Goal: Complete application form: Complete application form

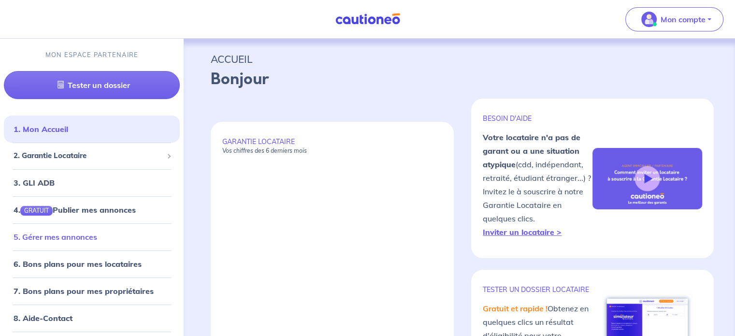
select select "FR"
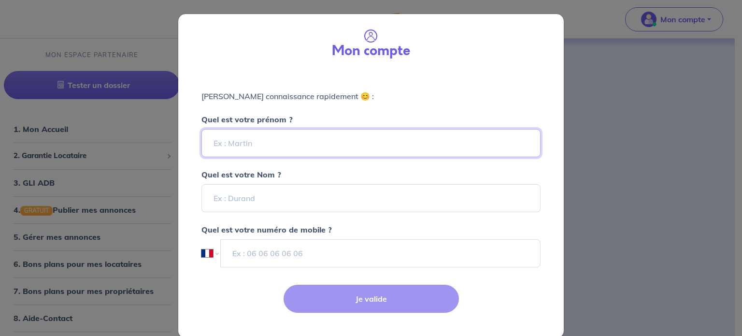
paste input "[PERSON_NAME]"
click at [281, 143] on input "[PERSON_NAME]" at bounding box center [370, 143] width 339 height 28
drag, startPoint x: 237, startPoint y: 142, endPoint x: 169, endPoint y: 140, distance: 68.2
click at [169, 140] on div "Mon compte [PERSON_NAME] connaissance rapidement 😊 : Quel est votre prénom ? [P…" at bounding box center [371, 168] width 742 height 336
type input "[PERSON_NAME]"
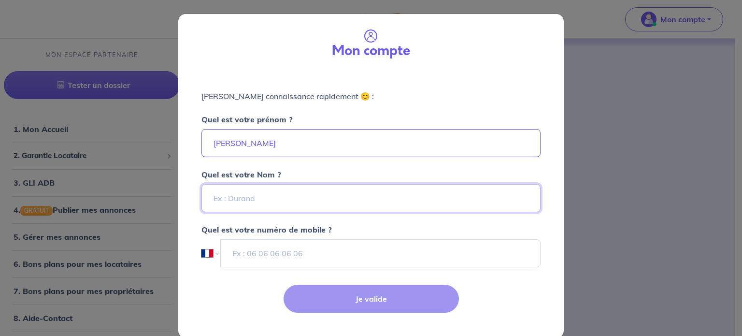
paste input "[GEOGRAPHIC_DATA]"
click at [213, 195] on input "Quel est votre Nom ?" at bounding box center [370, 198] width 339 height 28
type input "[GEOGRAPHIC_DATA]"
click at [211, 137] on input "[PERSON_NAME]" at bounding box center [370, 143] width 339 height 28
type input "[PERSON_NAME]"
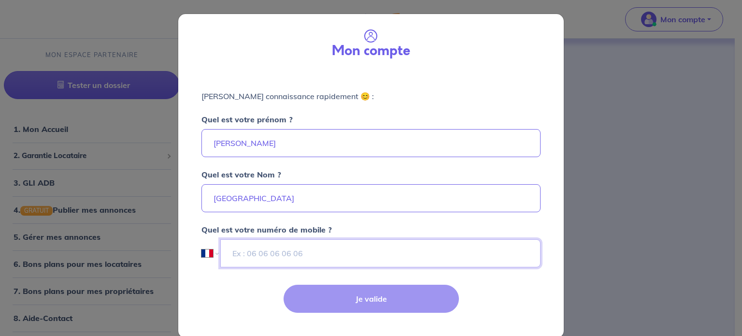
click at [318, 255] on input "tel" at bounding box center [380, 253] width 320 height 28
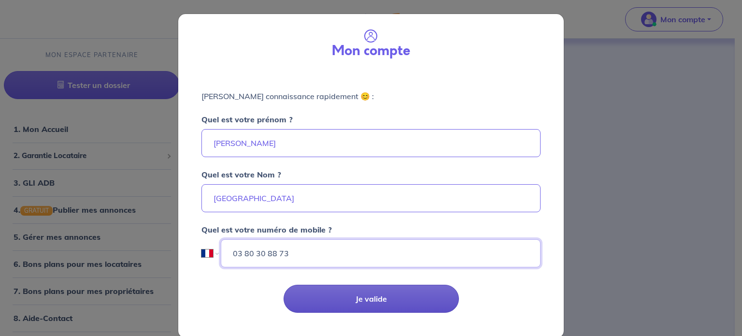
type input "03 80 30 88 73"
click at [320, 285] on button "Je valide" at bounding box center [371, 299] width 175 height 28
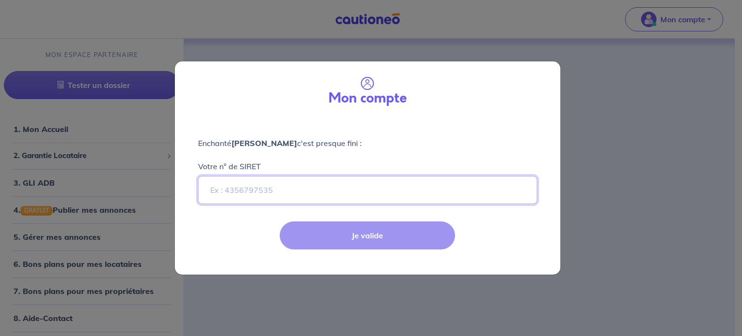
click at [354, 186] on input "Votre n° de SIRET" at bounding box center [367, 190] width 339 height 28
paste input "507864312"
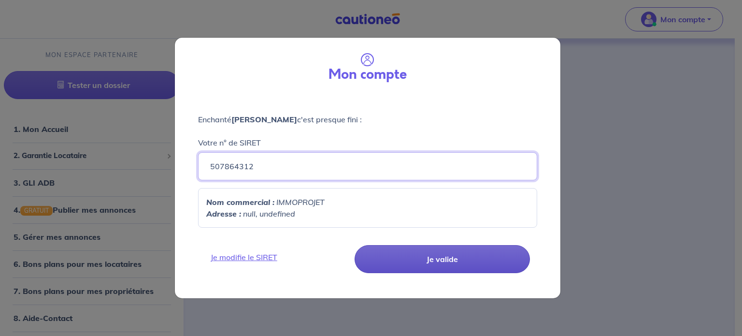
type input "507864312"
click at [421, 266] on button "Je valide" at bounding box center [442, 259] width 175 height 28
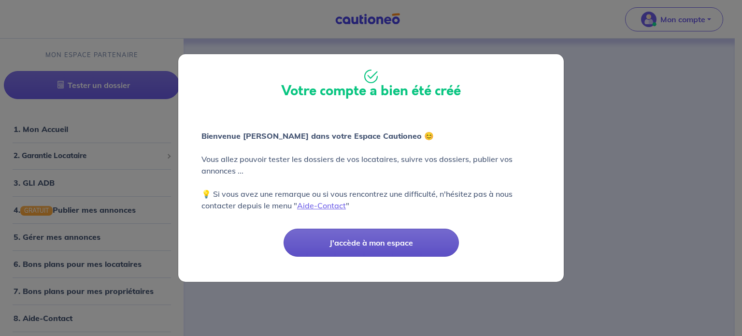
click at [416, 237] on button "J'accède à mon espace" at bounding box center [371, 243] width 175 height 28
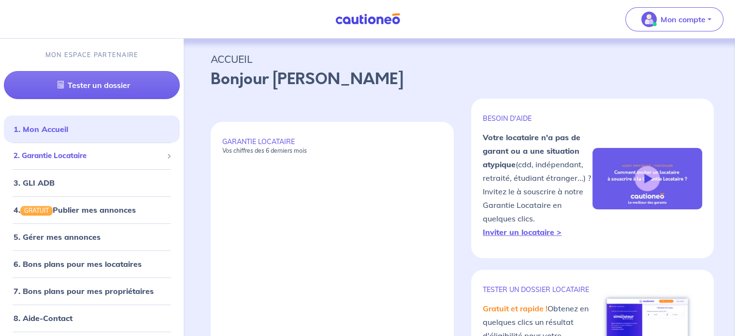
click at [124, 167] on li "2. Garantie Locataire Tester un dossier Suivre tous mes dossiers Inviter un loc…" at bounding box center [92, 156] width 176 height 27
click at [94, 156] on span "2. Garantie Locataire" at bounding box center [88, 155] width 149 height 11
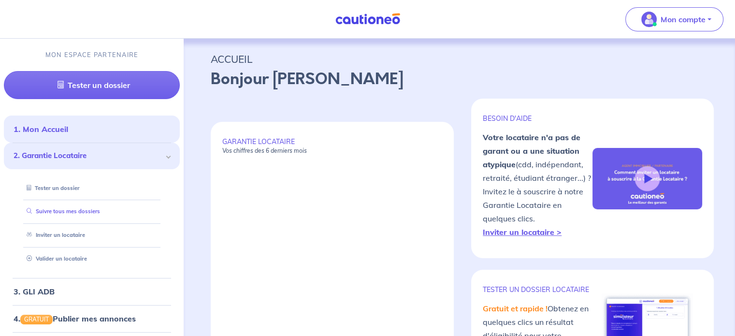
click at [90, 212] on link "Suivre tous mes dossiers" at bounding box center [61, 211] width 77 height 7
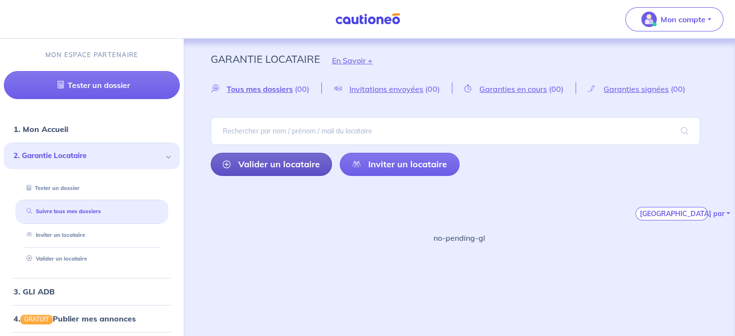
click at [280, 169] on link "Valider un locataire" at bounding box center [271, 164] width 121 height 23
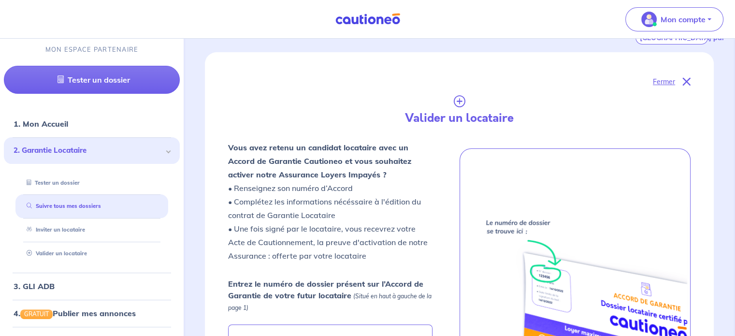
scroll to position [227, 0]
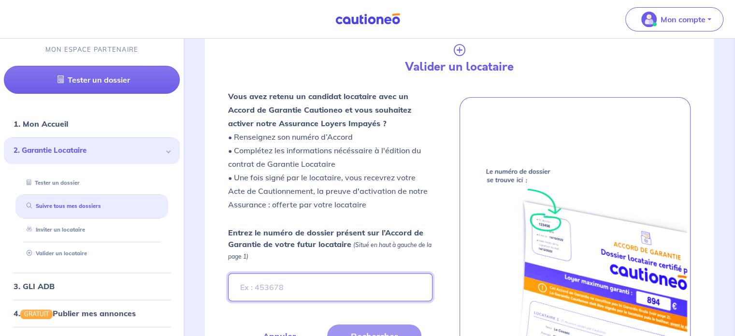
click at [282, 275] on input "Entrez le numéro de dossier présent sur l’Accord de Garantie de votre futur loc…" at bounding box center [330, 287] width 204 height 28
paste input "b3dfddaf-19bf-4b80-99b7-99e0450b70bb"
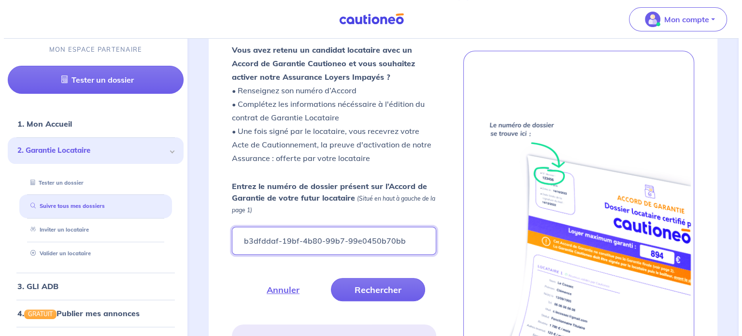
scroll to position [275, 0]
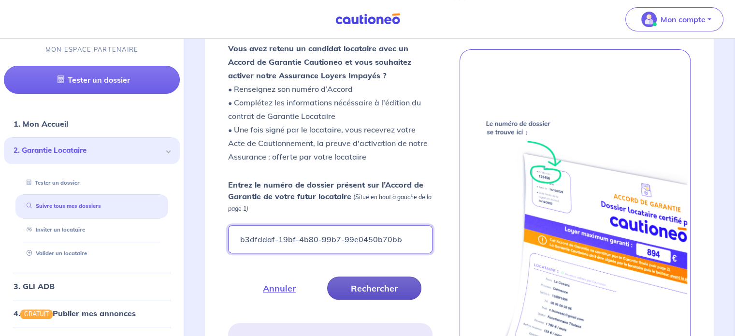
type input "b3dfddaf-19bf-4b80-99b7-99e0450b70bb"
click at [373, 287] on button "Rechercher" at bounding box center [374, 287] width 94 height 23
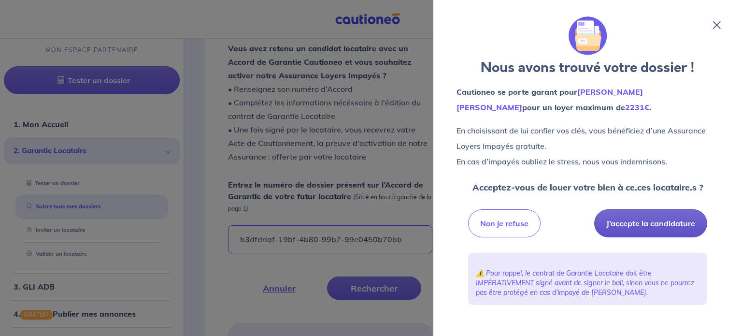
click at [686, 226] on button "J’accepte la candidature" at bounding box center [650, 223] width 113 height 28
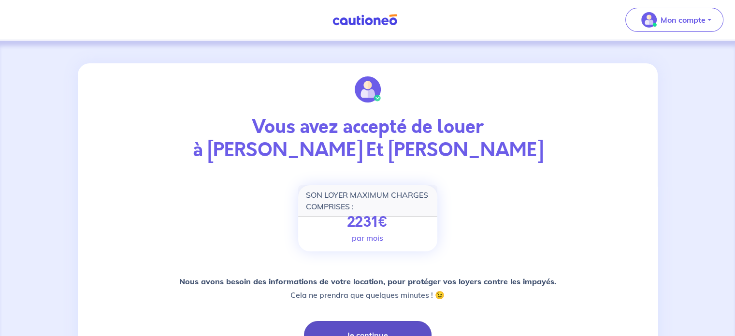
click at [363, 324] on button "Je continue" at bounding box center [368, 335] width 128 height 28
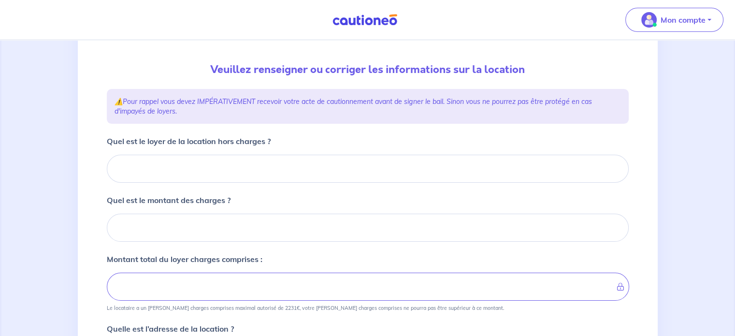
scroll to position [88, 0]
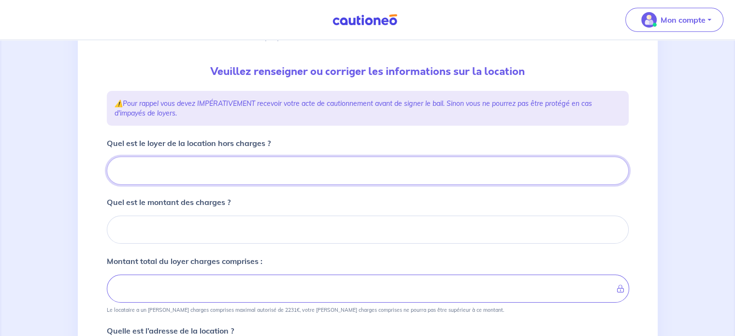
click at [218, 172] on input "Quel est le loyer de la location hors charges ?" at bounding box center [368, 171] width 522 height 28
type input "1"
type input "17"
type input "1700"
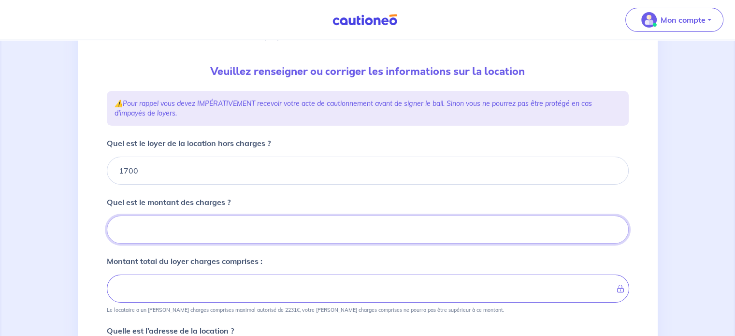
type input "0"
type input "1700"
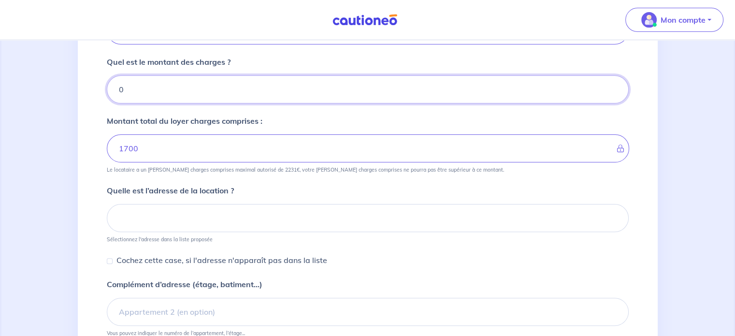
scroll to position [229, 0]
type input "0"
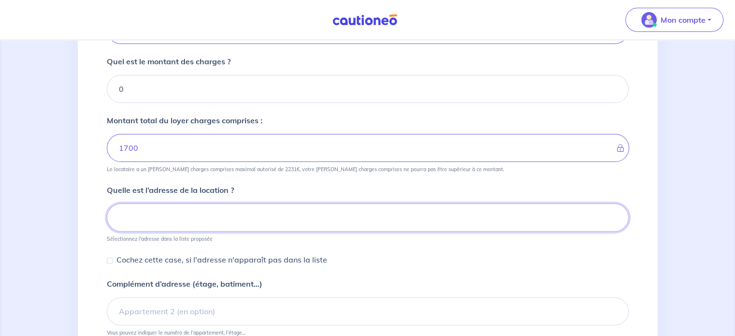
click at [157, 226] on input at bounding box center [368, 217] width 522 height 28
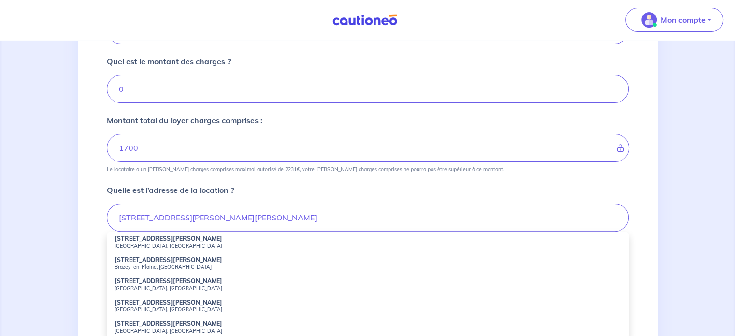
click at [233, 239] on li "19 Route de Saint-Jean de Losne Saint-Usage, France" at bounding box center [368, 241] width 522 height 21
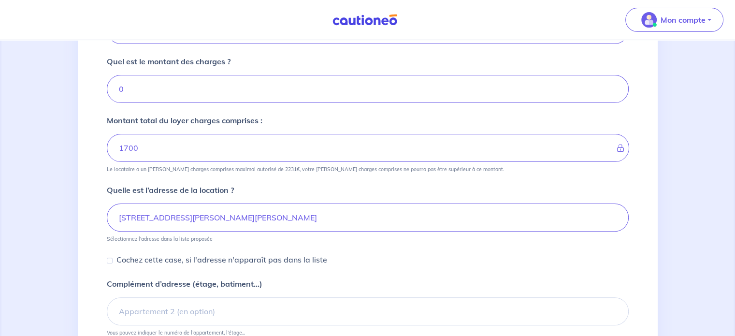
type input "19 Route de Saint-Jean de Losne, Saint-Usage, France"
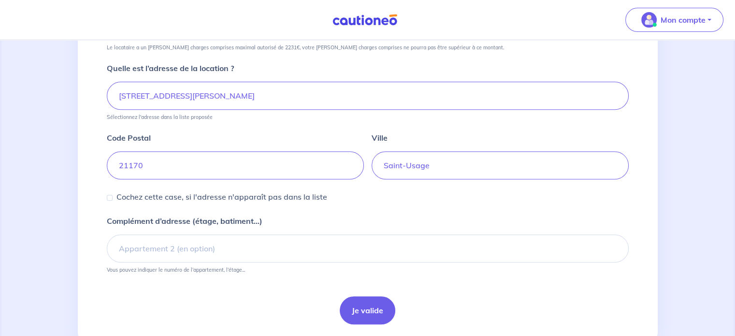
scroll to position [369, 0]
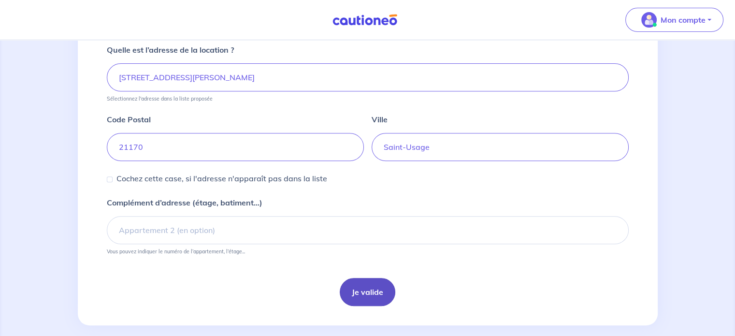
click at [356, 289] on button "Je valide" at bounding box center [368, 292] width 56 height 28
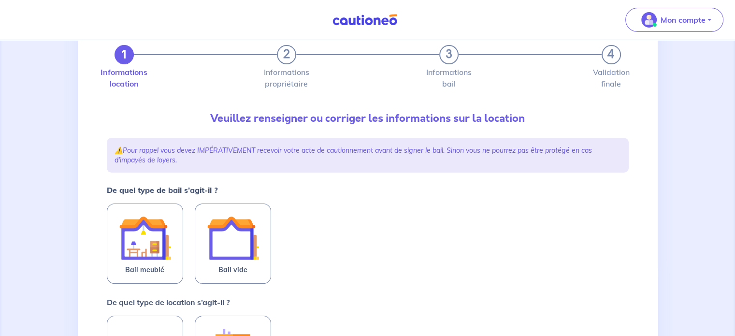
scroll to position [50, 0]
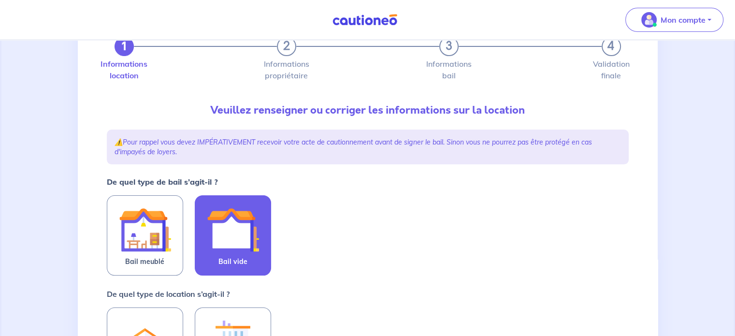
click at [217, 242] on img at bounding box center [233, 229] width 52 height 52
click at [0, 0] on input "Bail vide" at bounding box center [0, 0] width 0 height 0
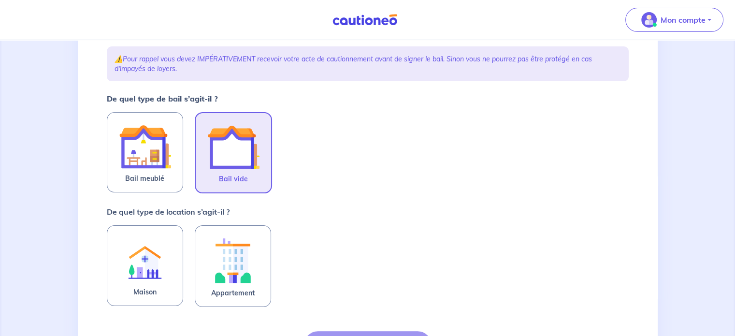
scroll to position [137, 0]
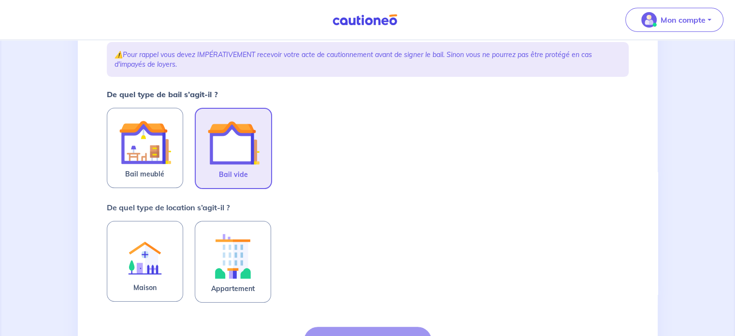
click at [217, 242] on img at bounding box center [233, 256] width 52 height 54
click at [0, 0] on input "Appartement" at bounding box center [0, 0] width 0 height 0
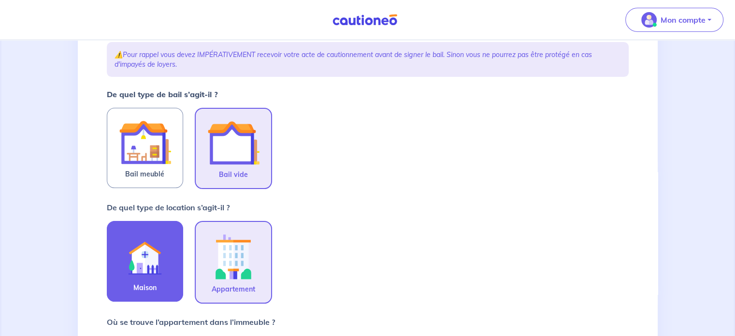
click at [164, 257] on img at bounding box center [145, 255] width 52 height 53
click at [0, 0] on input "Maison" at bounding box center [0, 0] width 0 height 0
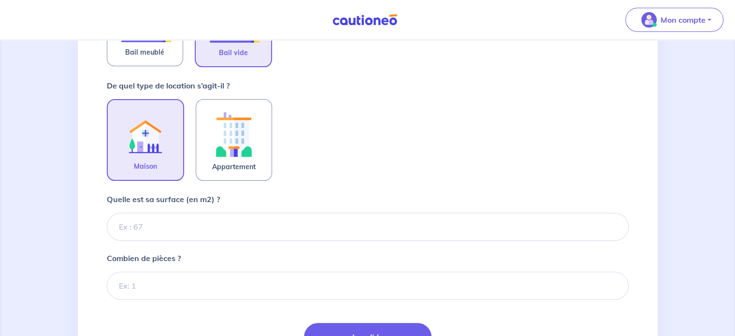
scroll to position [284, 0]
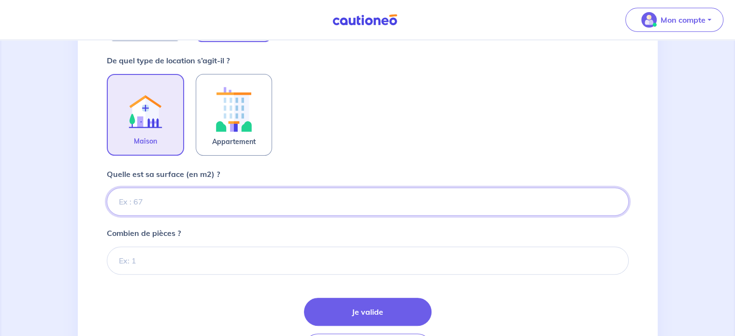
click at [241, 206] on input "Quelle est sa surface (en m2) ?" at bounding box center [368, 201] width 522 height 28
type input "220"
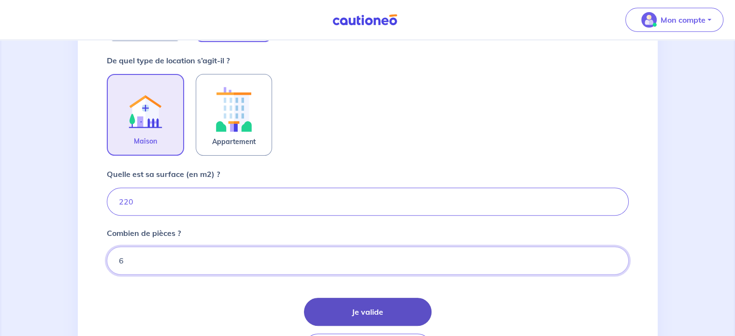
type input "6"
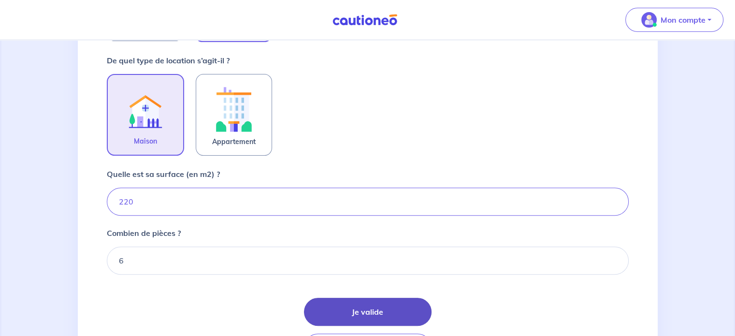
click at [388, 322] on button "Je valide" at bounding box center [368, 312] width 128 height 28
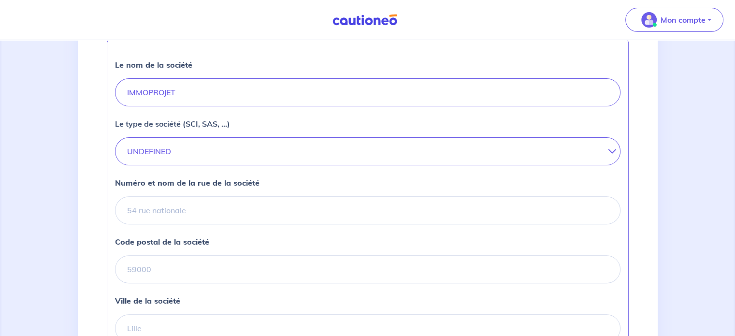
scroll to position [273, 0]
click at [240, 160] on button "UNDEFINED" at bounding box center [367, 151] width 505 height 28
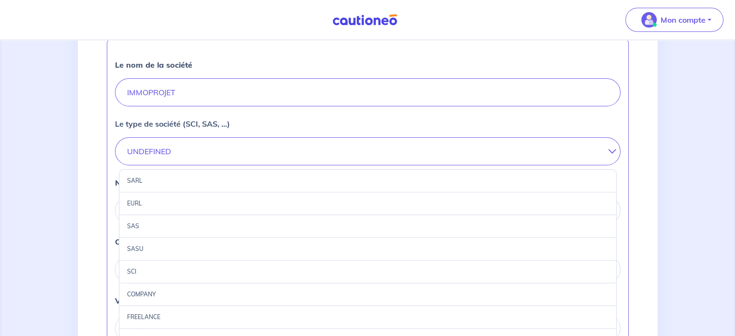
click at [223, 181] on div "SARL" at bounding box center [368, 180] width 498 height 23
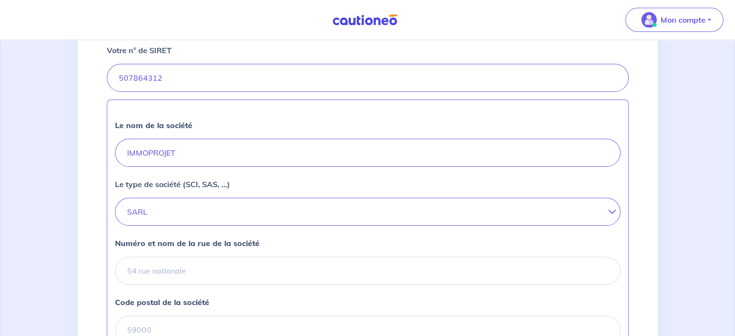
scroll to position [199, 0]
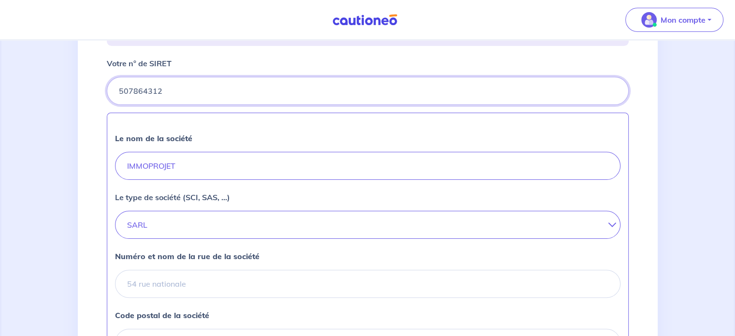
drag, startPoint x: 169, startPoint y: 92, endPoint x: 110, endPoint y: 79, distance: 60.0
click at [110, 79] on div at bounding box center [368, 91] width 522 height 28
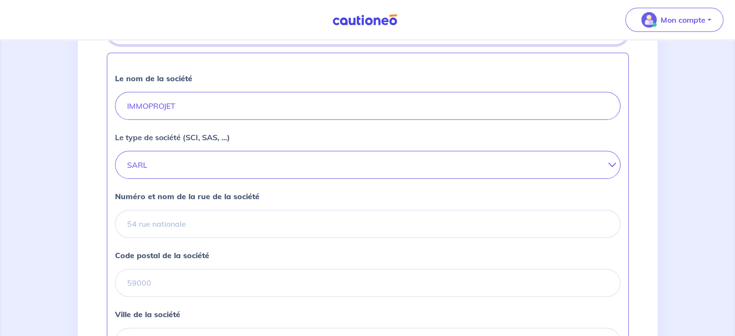
scroll to position [272, 0]
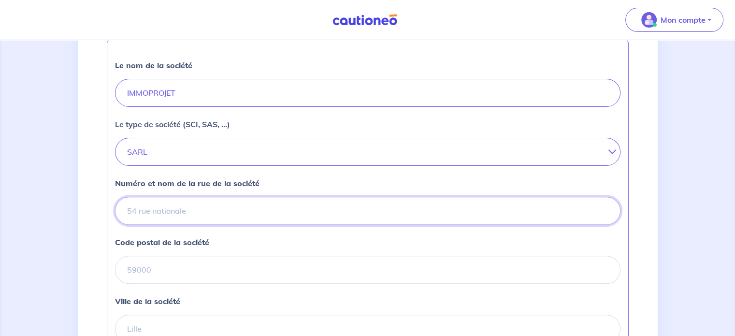
click at [215, 202] on input "Numéro et nom de la rue de la société" at bounding box center [367, 211] width 505 height 28
paste input "76 RUE MAXIME GUILLOT, 21300 CHENOVE"
drag, startPoint x: 298, startPoint y: 208, endPoint x: 250, endPoint y: 212, distance: 48.0
click at [250, 212] on input "76 RUE MAXIME GUILLOT, 21300 CHENOVE" at bounding box center [367, 211] width 505 height 28
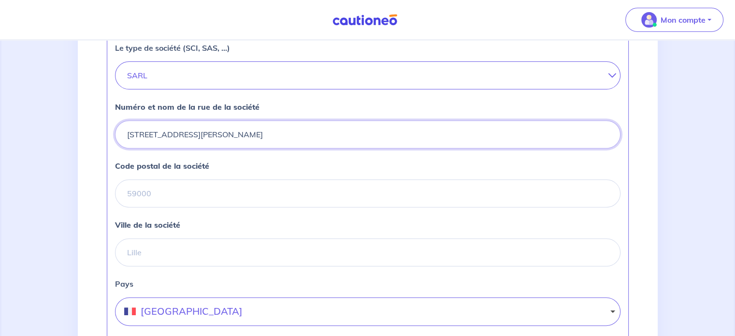
scroll to position [349, 0]
type input "76 RUE MAXIME GUILLOT, 21300"
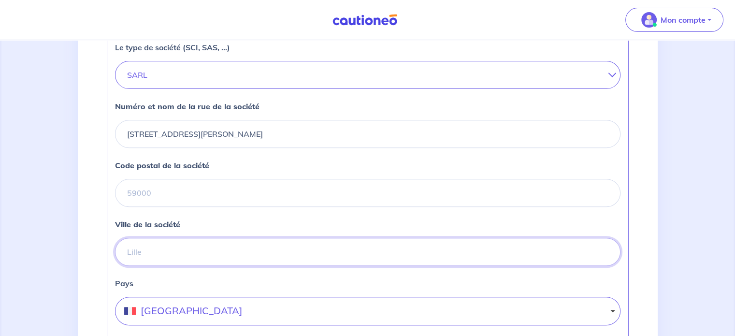
paste input "CHENOVE"
click at [210, 253] on input "Ville de la société" at bounding box center [367, 252] width 505 height 28
type input "CHENOVE"
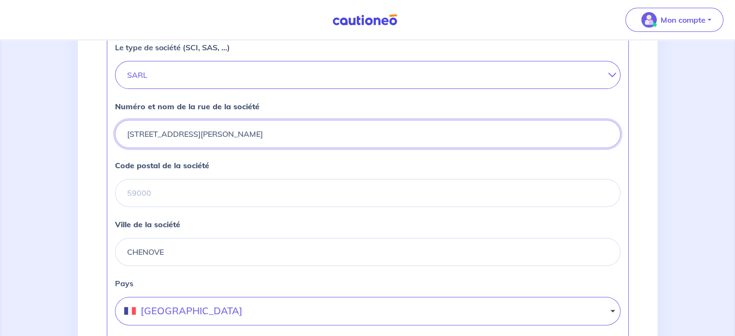
drag, startPoint x: 265, startPoint y: 130, endPoint x: 224, endPoint y: 130, distance: 40.6
click at [224, 130] on input "76 RUE MAXIME GUILLOT, 21300" at bounding box center [367, 134] width 505 height 28
type input "76 RUE MAXIME GUILLOT,"
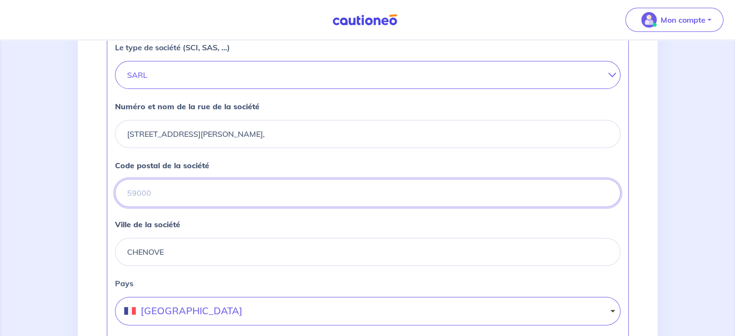
click at [202, 202] on input "Code postal de la société" at bounding box center [367, 193] width 505 height 28
paste input "21300"
type input "21300"
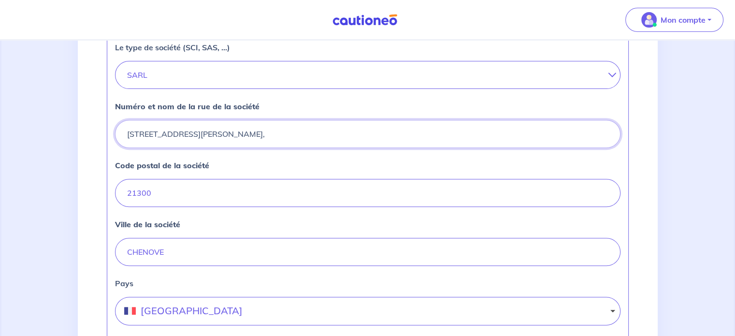
click at [246, 139] on input "76 RUE MAXIME GUILLOT," at bounding box center [367, 134] width 505 height 28
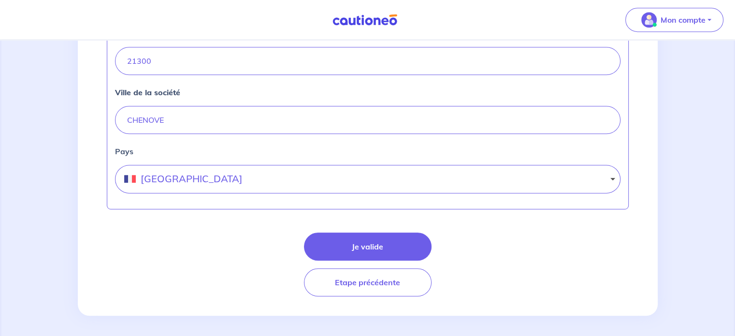
scroll to position [481, 0]
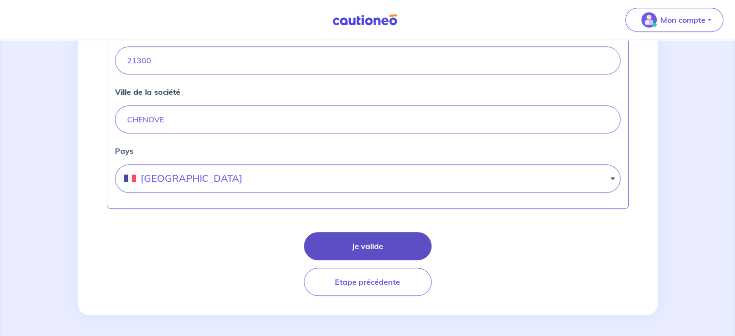
type input "76 RUE MAXIME GUILLOT"
click at [319, 241] on button "Je valide" at bounding box center [368, 246] width 128 height 28
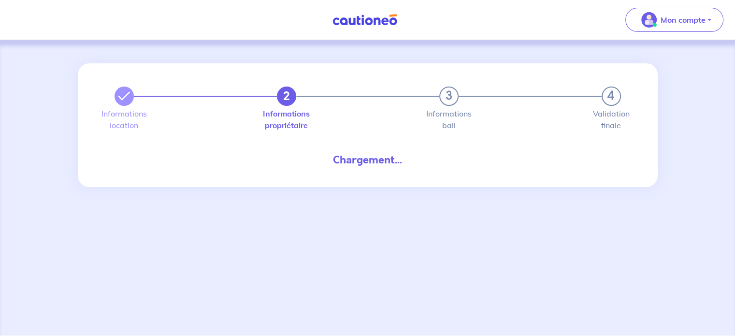
select select "FR"
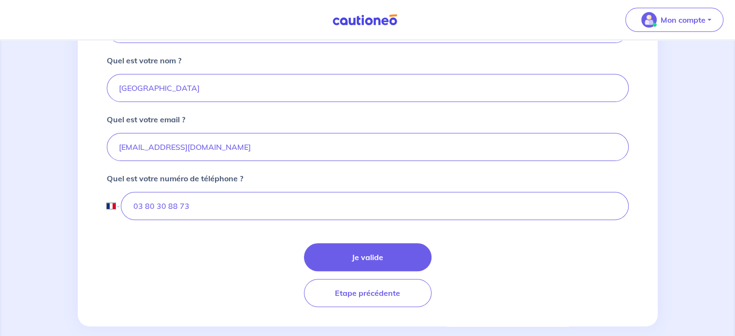
scroll to position [273, 0]
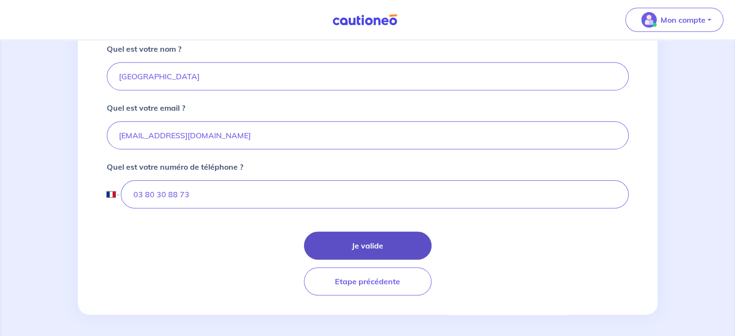
click at [380, 249] on button "Je valide" at bounding box center [368, 245] width 128 height 28
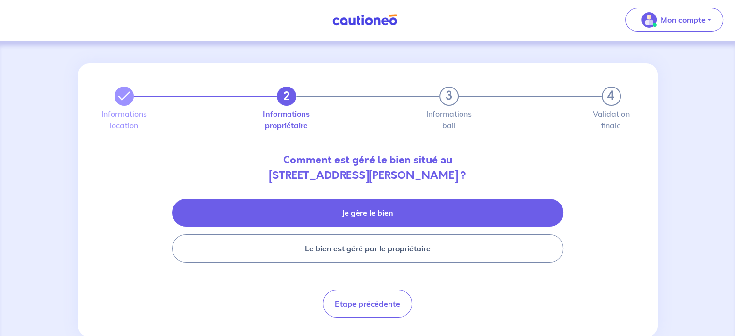
click at [379, 213] on button "Je gère le bien" at bounding box center [367, 213] width 391 height 28
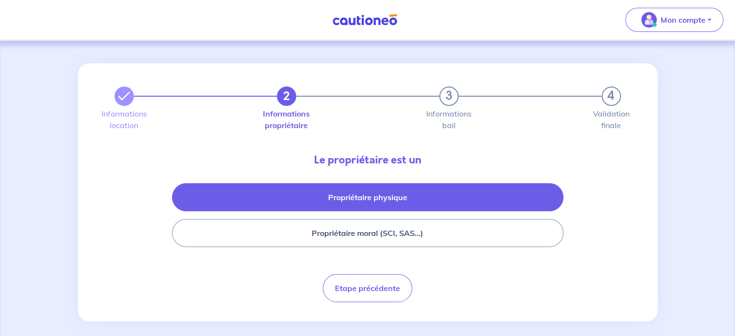
click at [351, 186] on button "Propriétaire physique" at bounding box center [367, 197] width 391 height 28
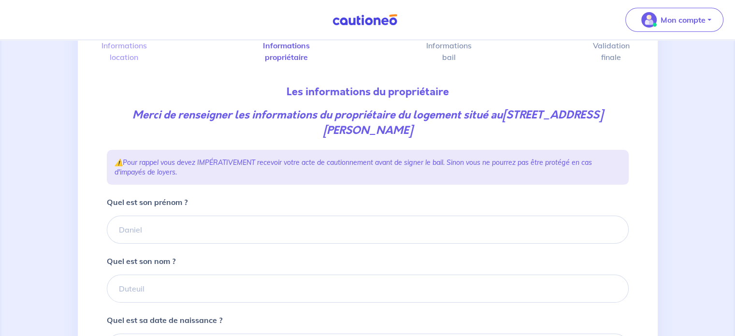
scroll to position [81, 0]
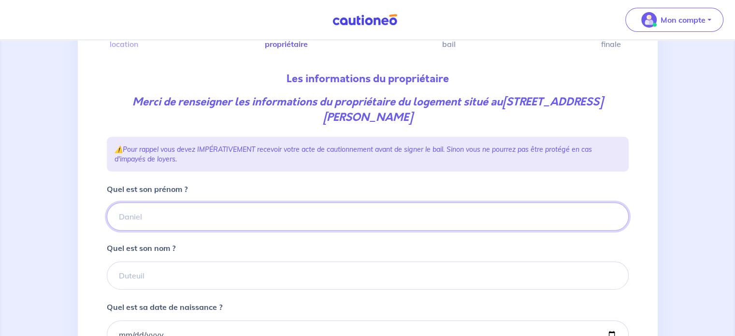
click at [168, 208] on input "Quel est son prénom ?" at bounding box center [368, 216] width 522 height 28
type input "Hayate"
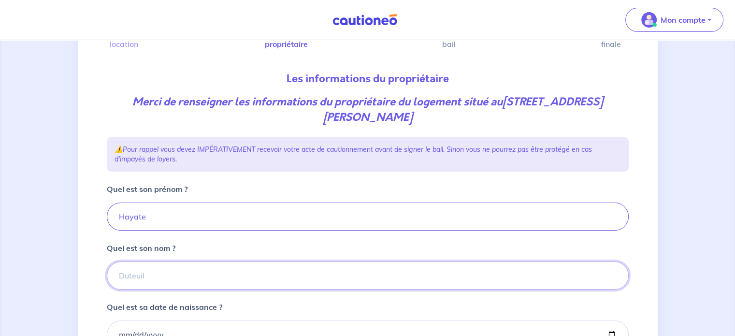
click at [182, 286] on input "Quel est son nom ?" at bounding box center [368, 275] width 522 height 28
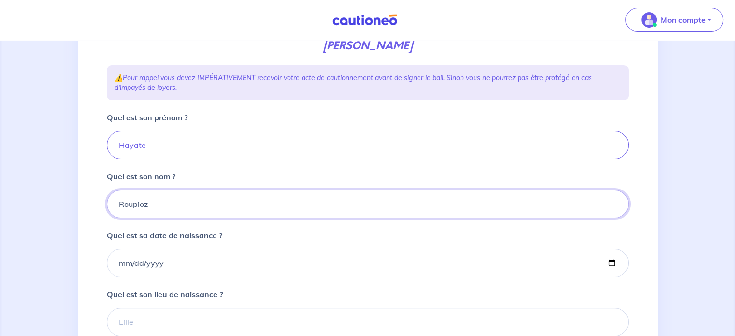
scroll to position [154, 0]
type input "Roupioz"
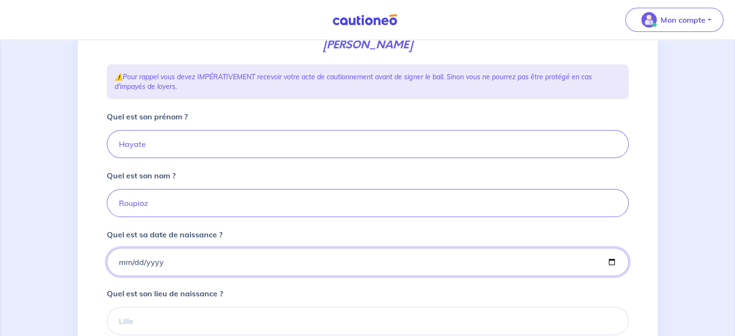
click at [119, 263] on input "Quel est sa date de naissance ?" at bounding box center [368, 262] width 522 height 28
type input "1999-01-01"
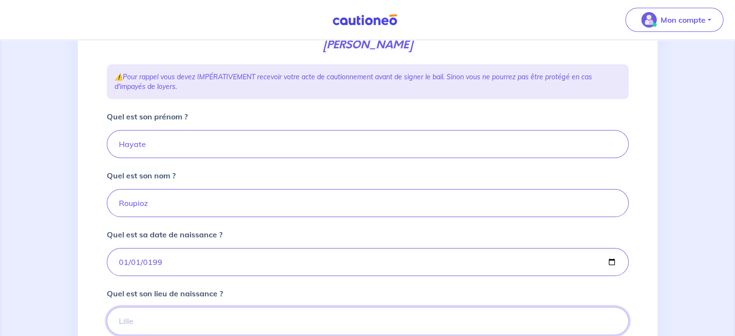
click at [136, 318] on input "Quel est son lieu de naissance ?" at bounding box center [368, 321] width 522 height 28
type input "NC"
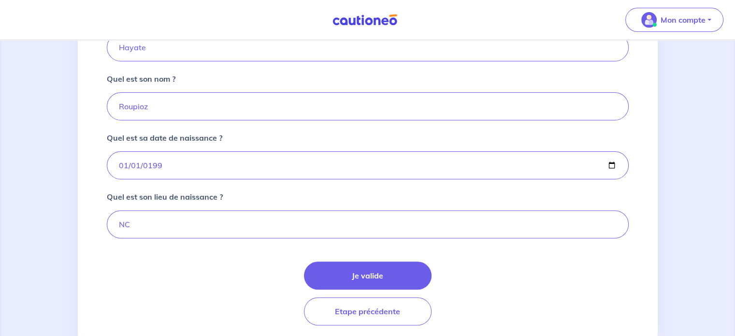
scroll to position [255, 0]
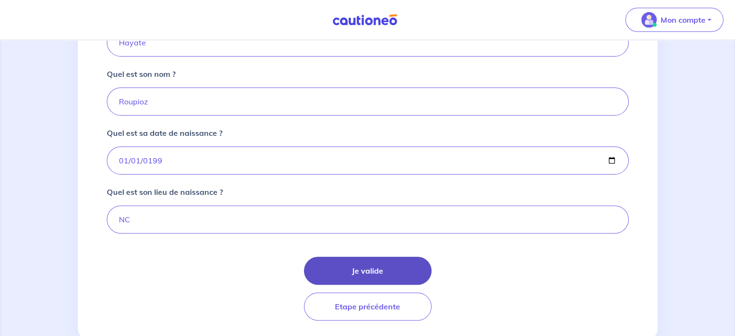
click at [350, 266] on button "Je valide" at bounding box center [368, 271] width 128 height 28
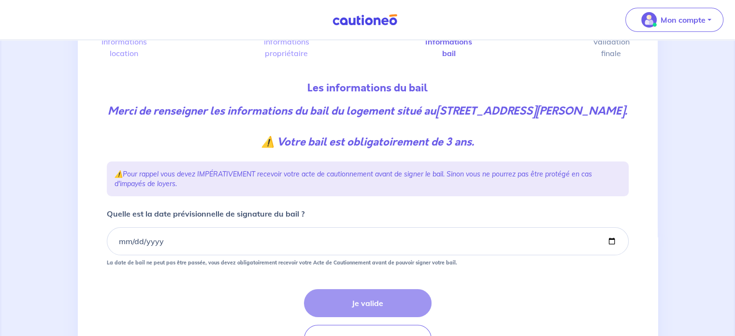
scroll to position [94, 0]
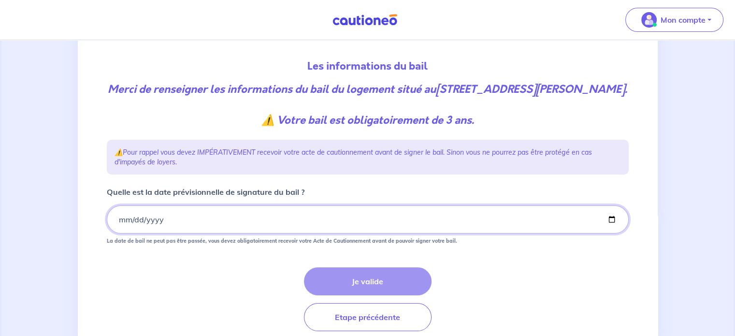
click at [115, 233] on input "Quelle est la date prévisionnelle de signature du bail ?" at bounding box center [368, 219] width 522 height 28
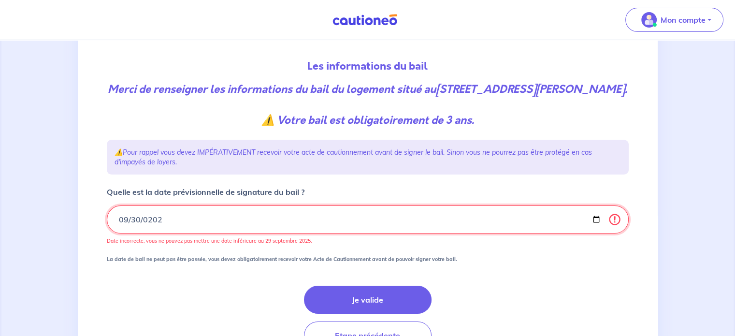
type input "2025-09-30"
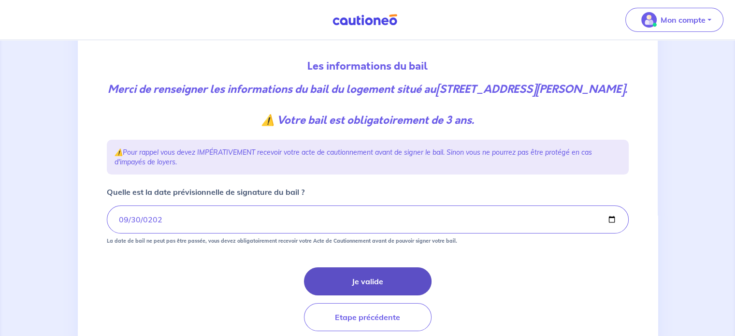
click at [318, 293] on button "Je valide" at bounding box center [368, 281] width 128 height 28
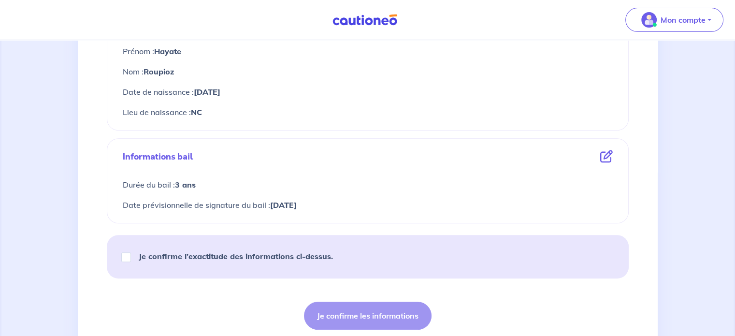
scroll to position [385, 0]
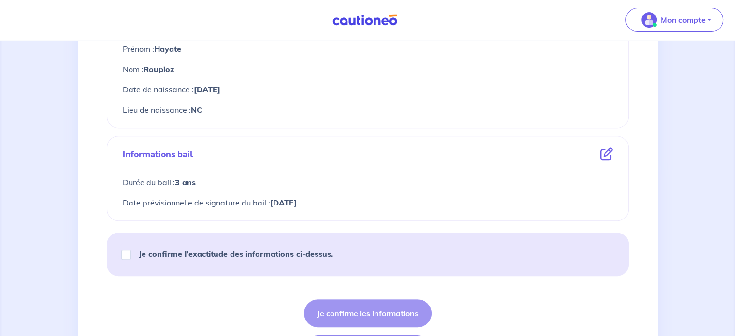
click at [187, 258] on p "Je confirme l’exactitude des informations ci-dessus." at bounding box center [236, 254] width 194 height 12
click at [131, 258] on input "Je confirme l’exactitude des informations ci-dessus." at bounding box center [126, 255] width 10 height 10
checkbox input "true"
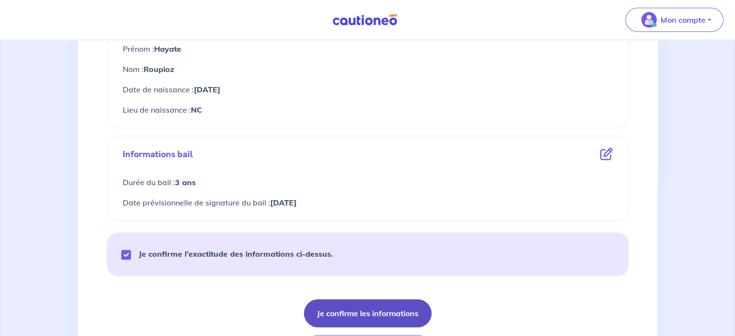
click at [340, 313] on button "Je confirme les informations" at bounding box center [368, 313] width 128 height 28
